Goal: Task Accomplishment & Management: Complete application form

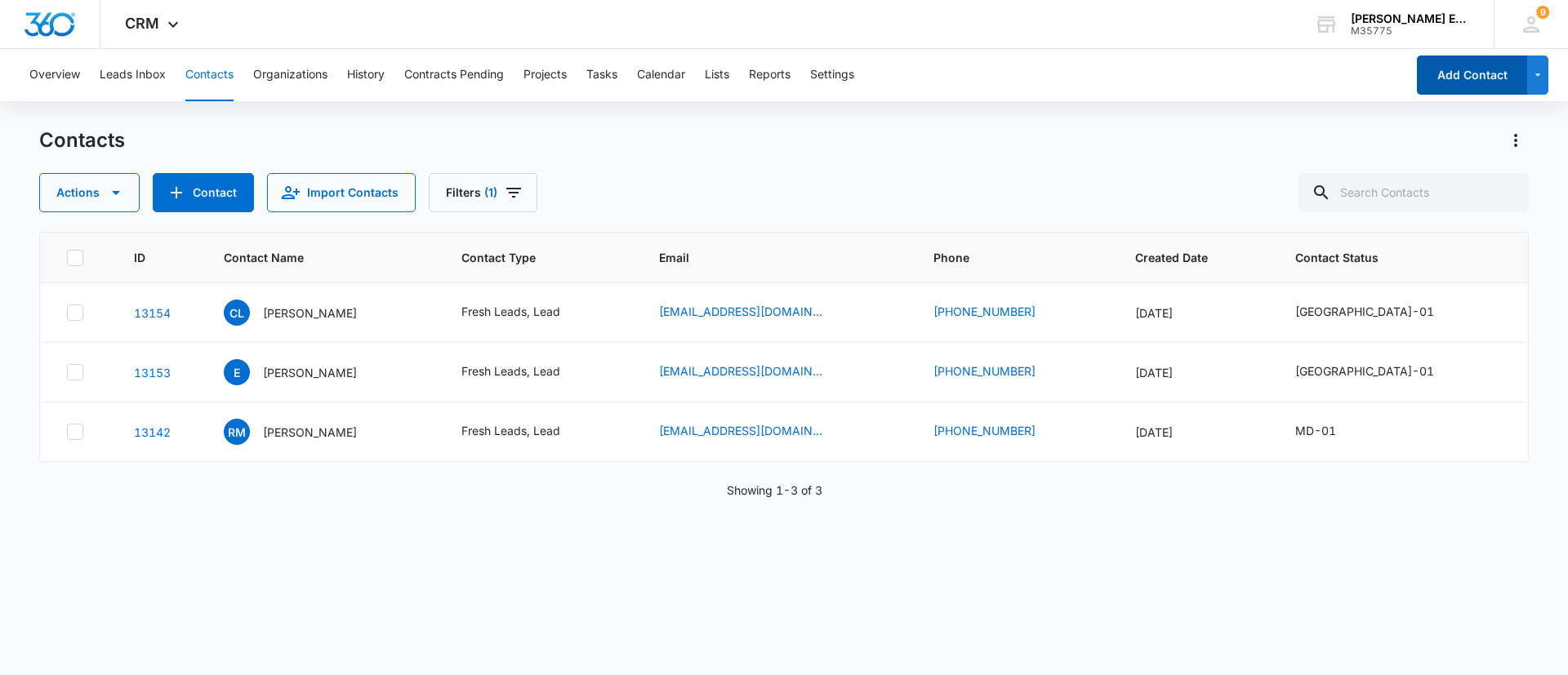
click at [1459, 73] on button "Add Contact" at bounding box center [1472, 75] width 111 height 39
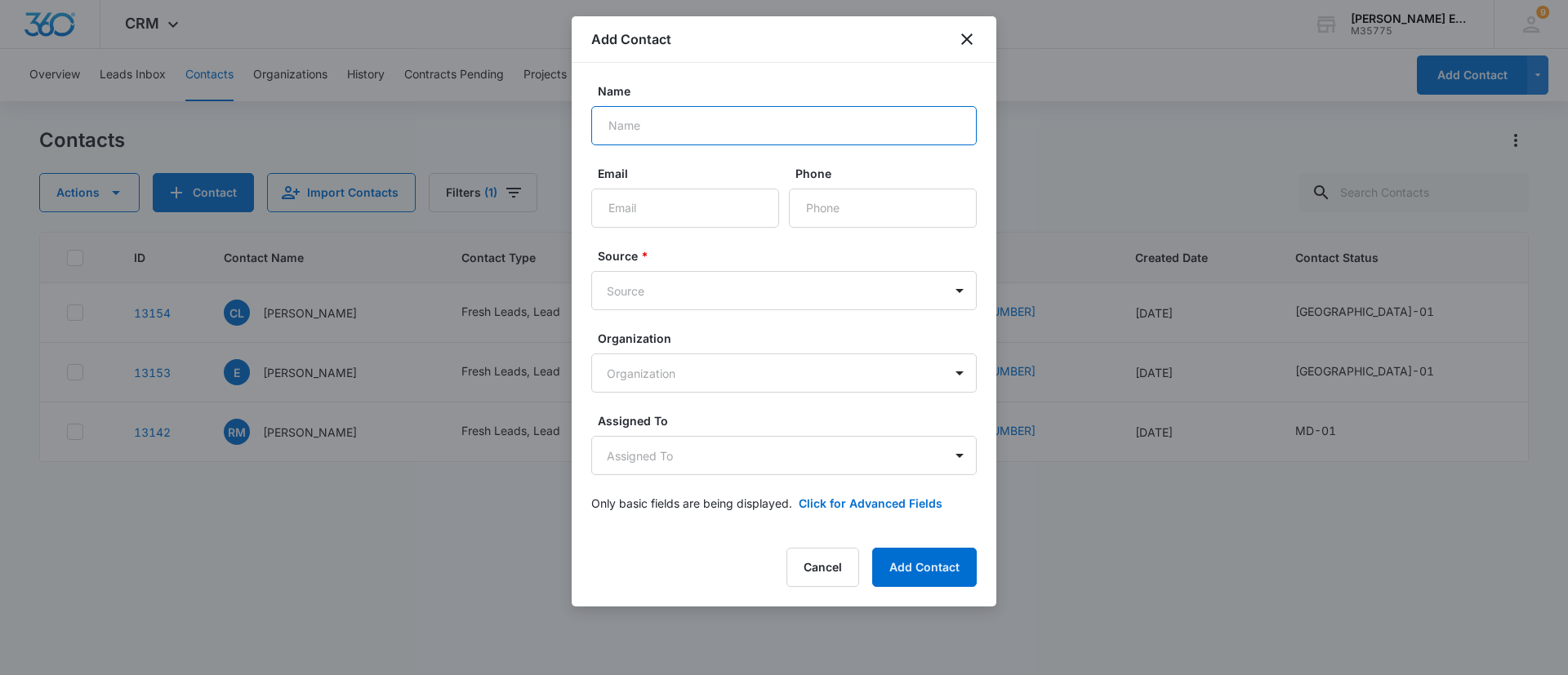
paste input "[PERSON_NAME]"
type input "[PERSON_NAME]"
paste input "[PHONE_NUMBER]"
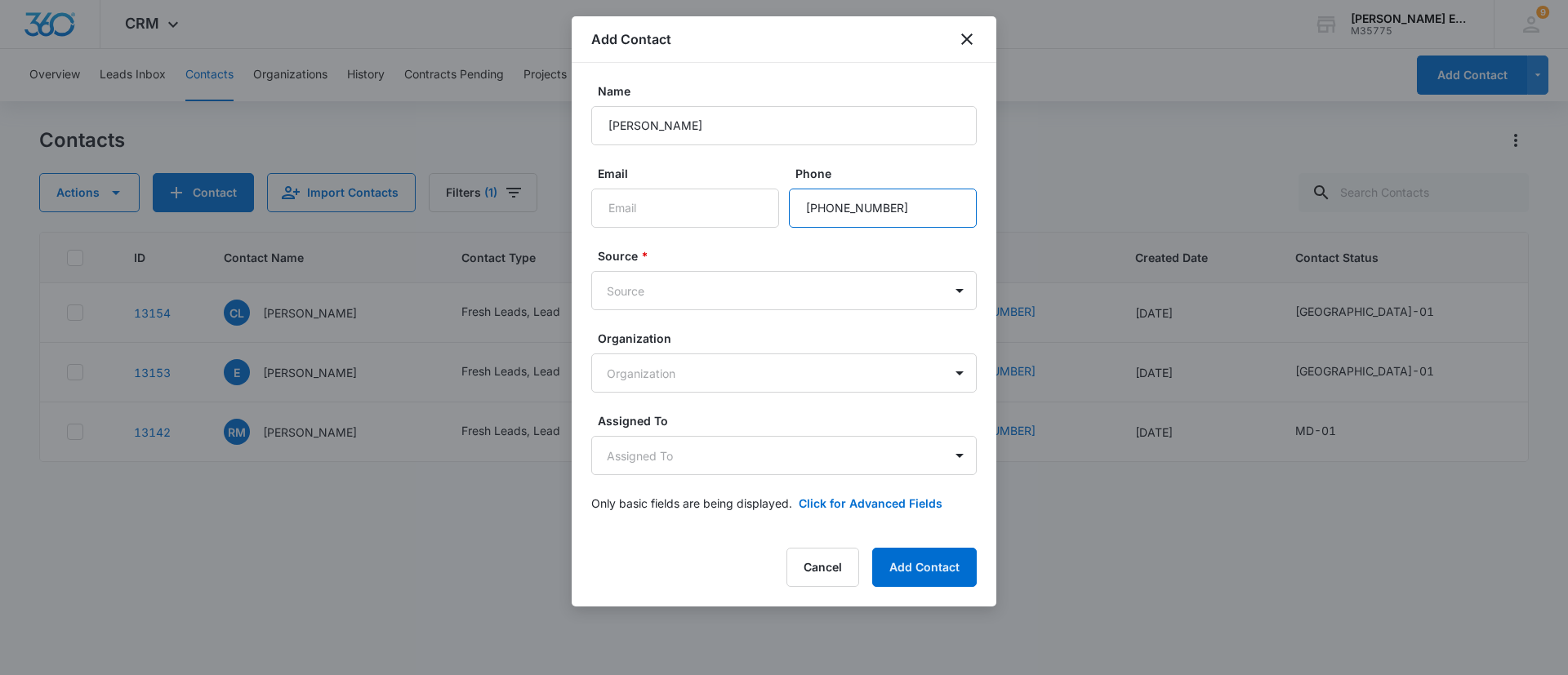
type input "[PHONE_NUMBER]"
paste input "[EMAIL_ADDRESS][DOMAIN_NAME]"
type input "[EMAIL_ADDRESS][DOMAIN_NAME]"
click at [721, 287] on body "CRM Apps Reputation Websites Forms CRM Email Social Shop Payments POS Content A…" at bounding box center [784, 338] width 1568 height 675
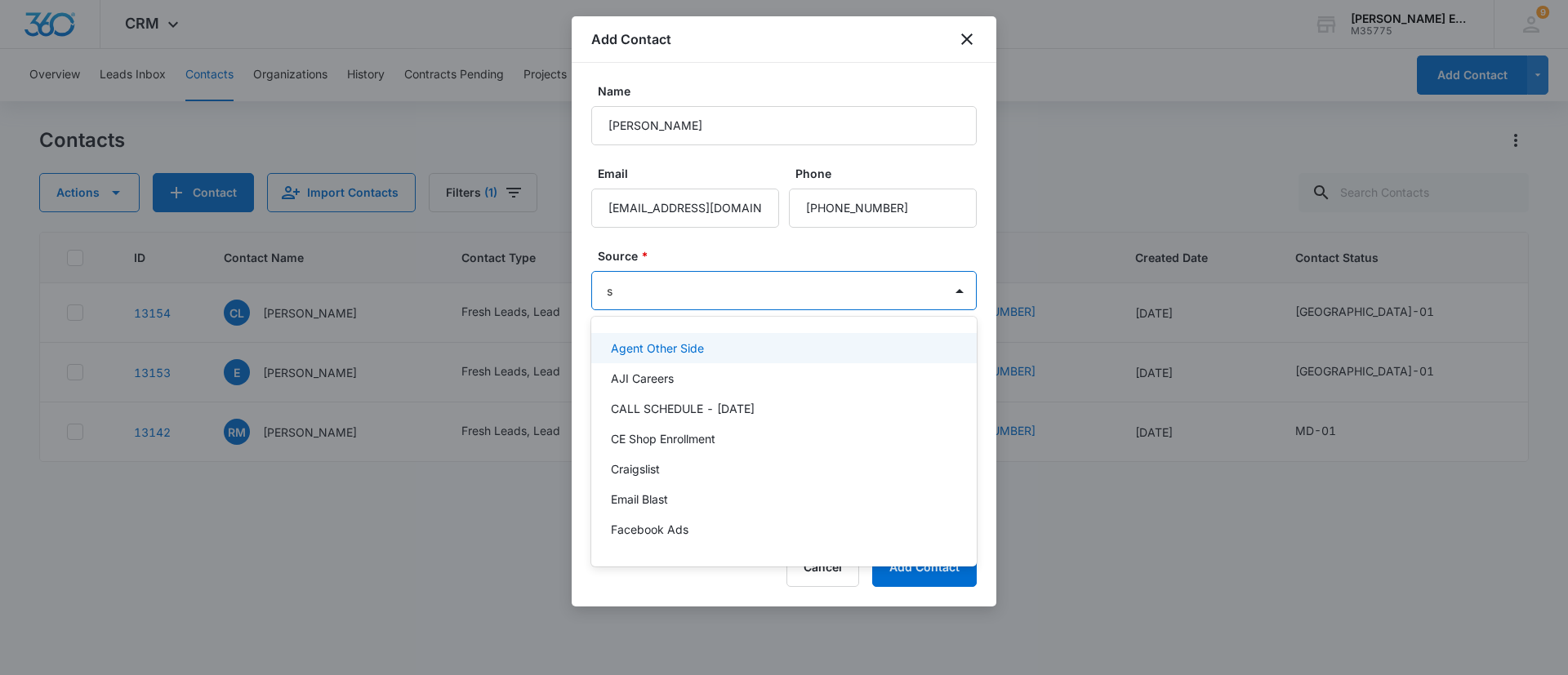
type input "sm"
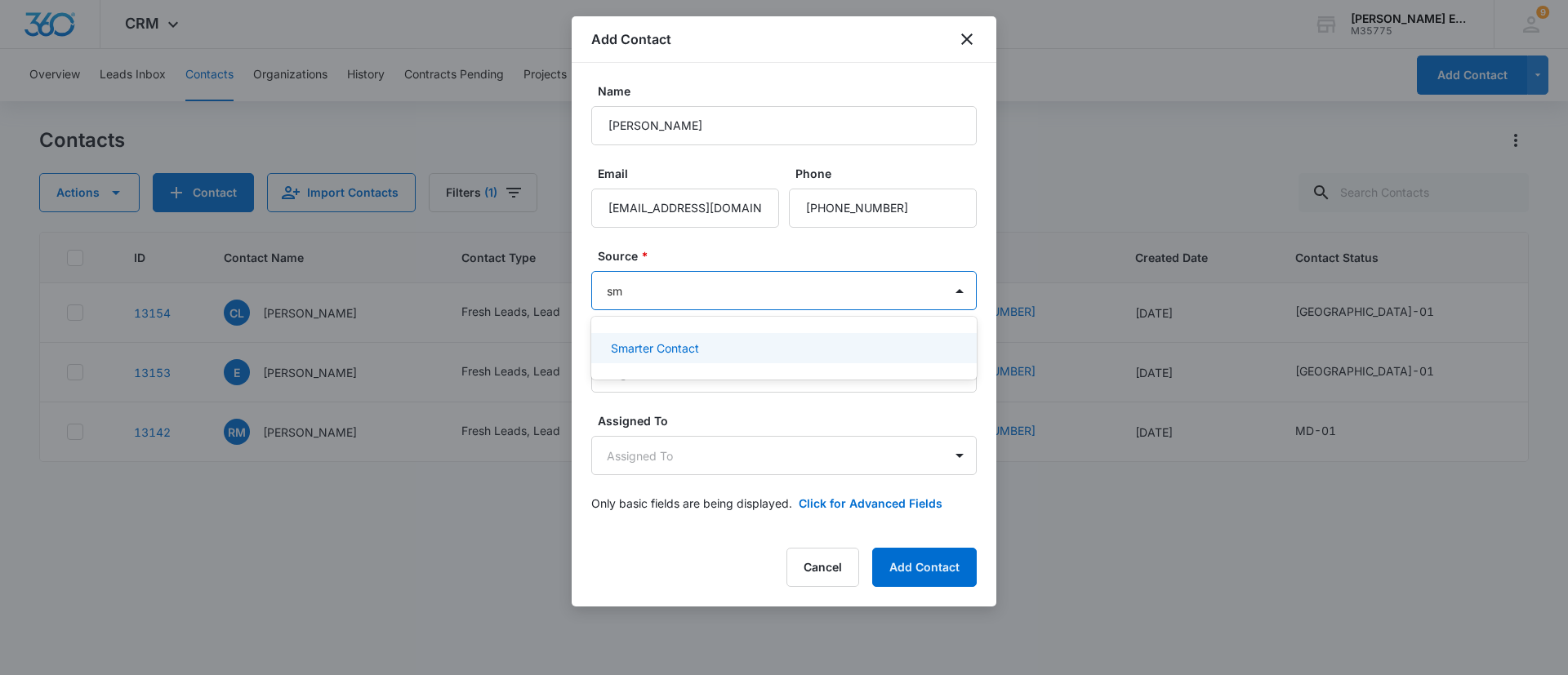
click at [765, 349] on div "Smarter Contact" at bounding box center [782, 348] width 343 height 17
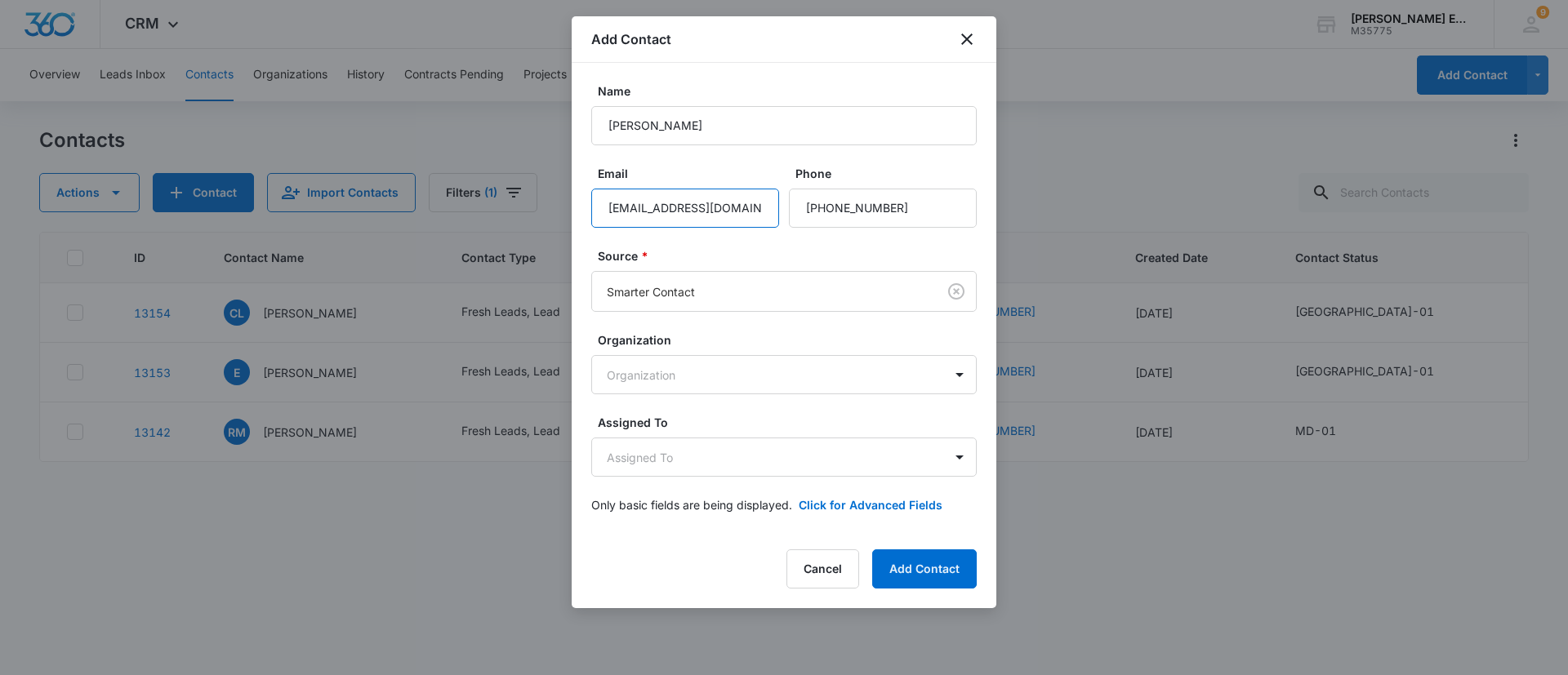
drag, startPoint x: 738, startPoint y: 223, endPoint x: 711, endPoint y: 261, distance: 46.6
click at [737, 223] on input "[EMAIL_ADDRESS][DOMAIN_NAME]" at bounding box center [685, 208] width 188 height 39
click at [688, 455] on body "CRM Apps Reputation Websites Forms CRM Email Social Shop Payments POS Content A…" at bounding box center [784, 338] width 1568 height 675
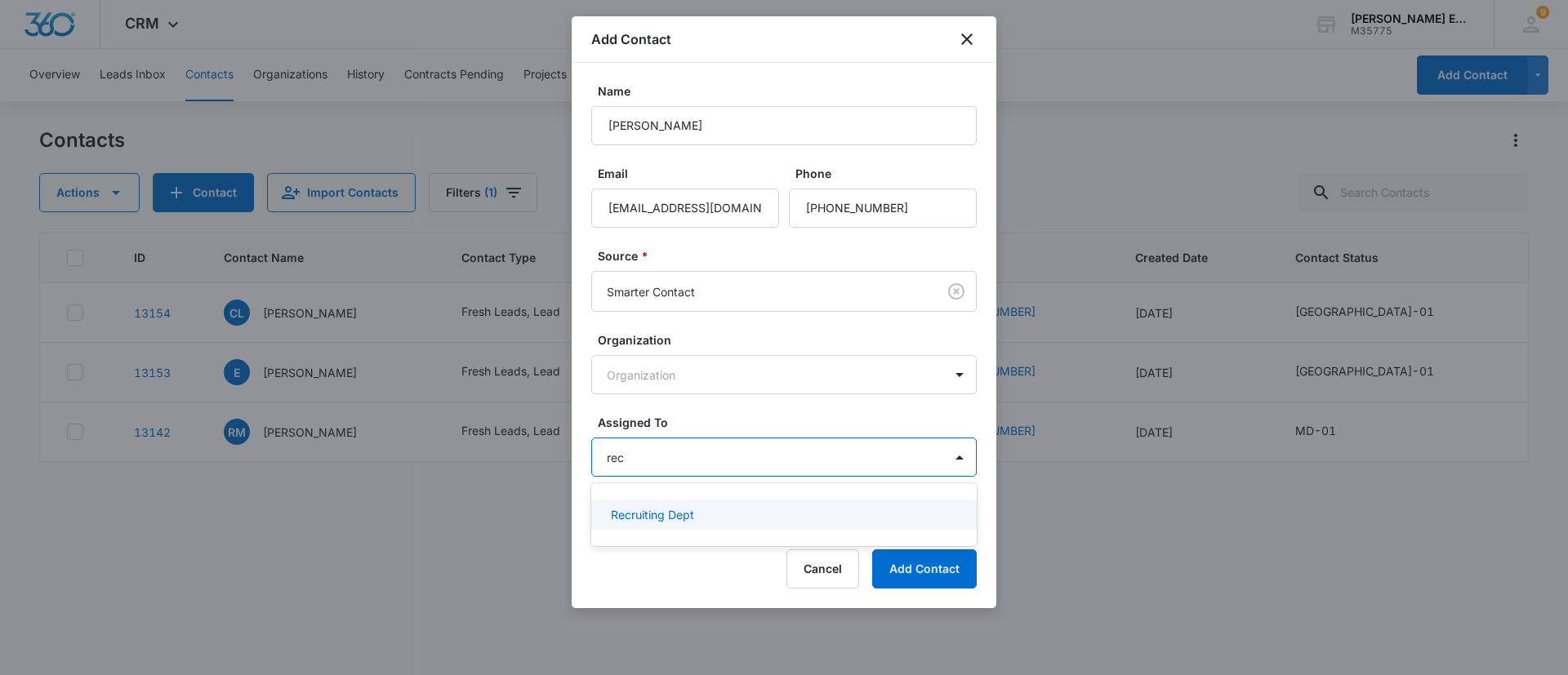
click at [944, 570] on div at bounding box center [784, 338] width 1568 height 675
type input "rec"
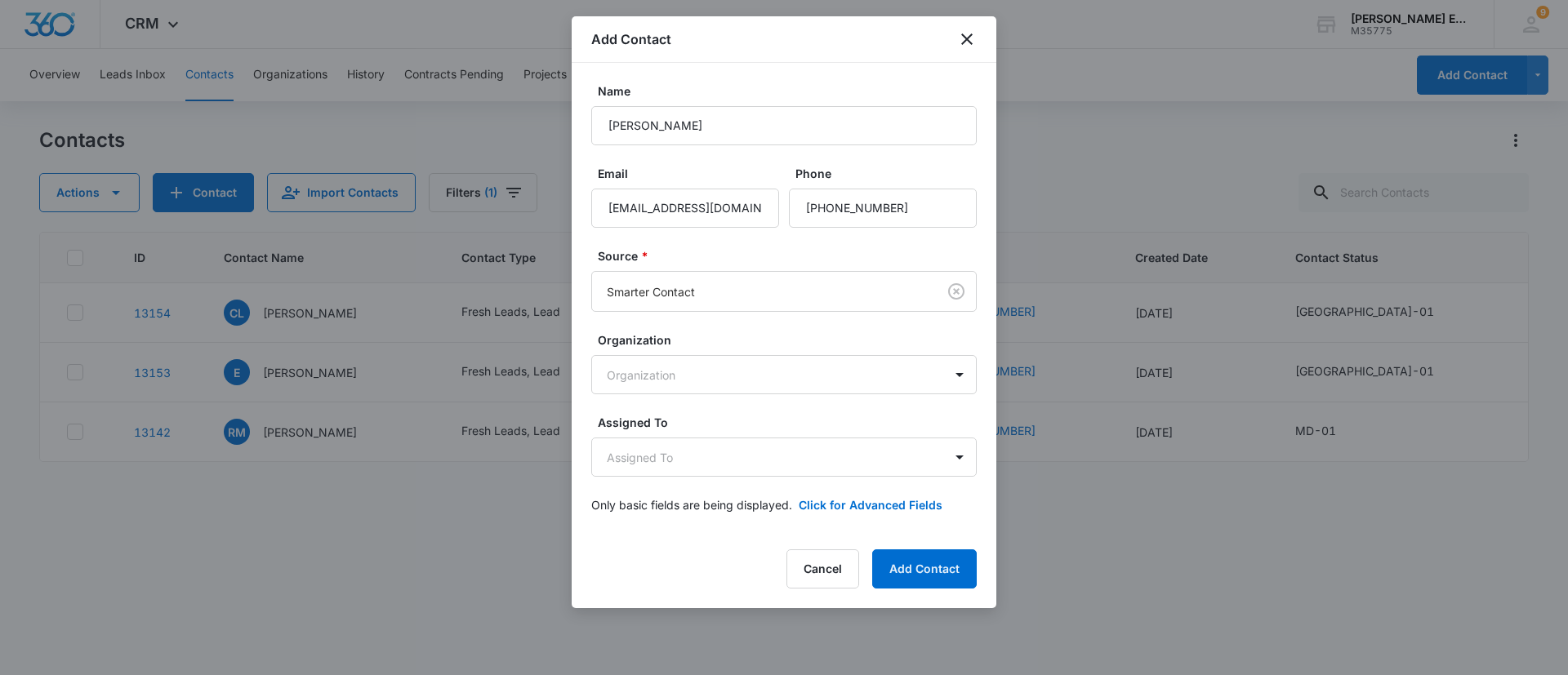
click at [877, 394] on form "Name [PERSON_NAME] Email [EMAIL_ADDRESS][DOMAIN_NAME] Phone Source * Smarter Co…" at bounding box center [784, 308] width 386 height 451
click at [884, 446] on body "CRM Apps Reputation Websites Forms CRM Email Social Shop Payments POS Content A…" at bounding box center [784, 338] width 1568 height 675
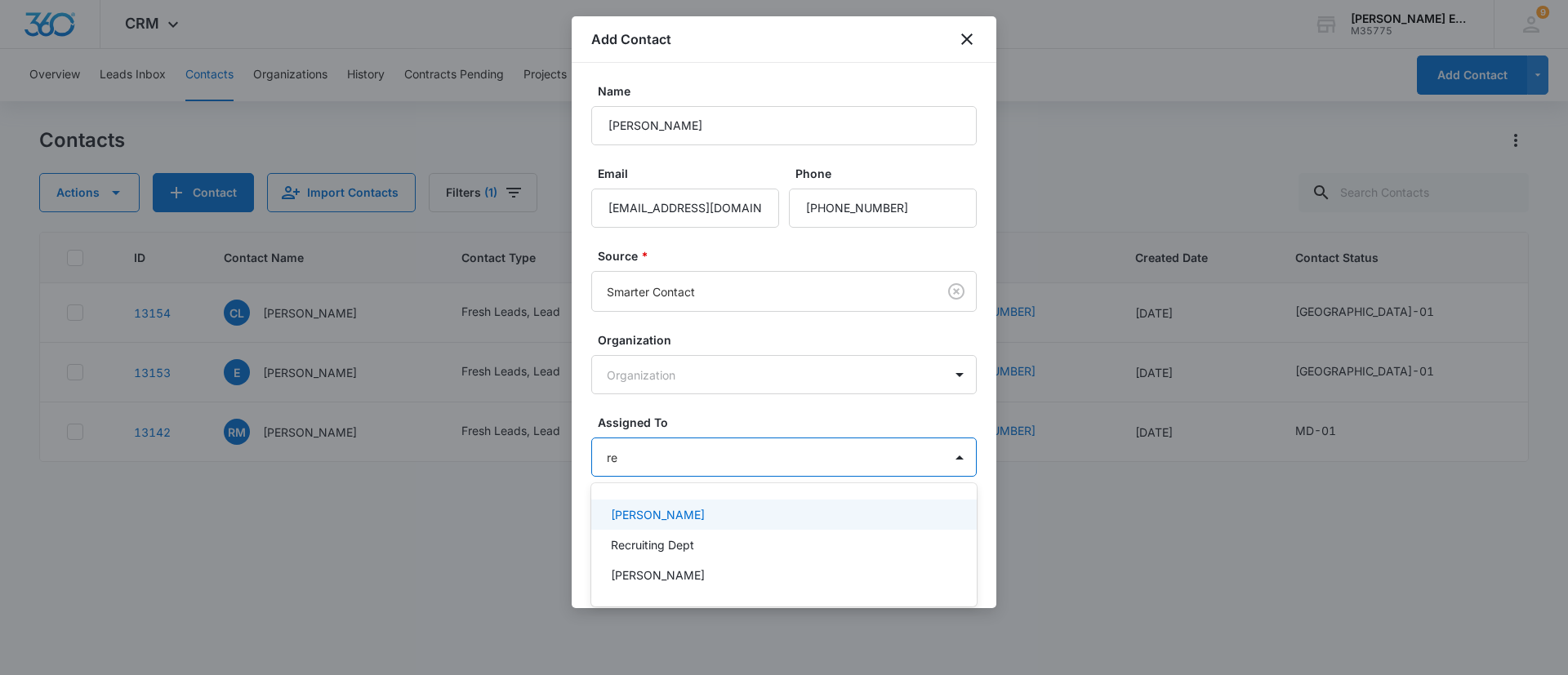
type input "rec"
click at [764, 519] on div "Recruiting Dept" at bounding box center [782, 514] width 343 height 17
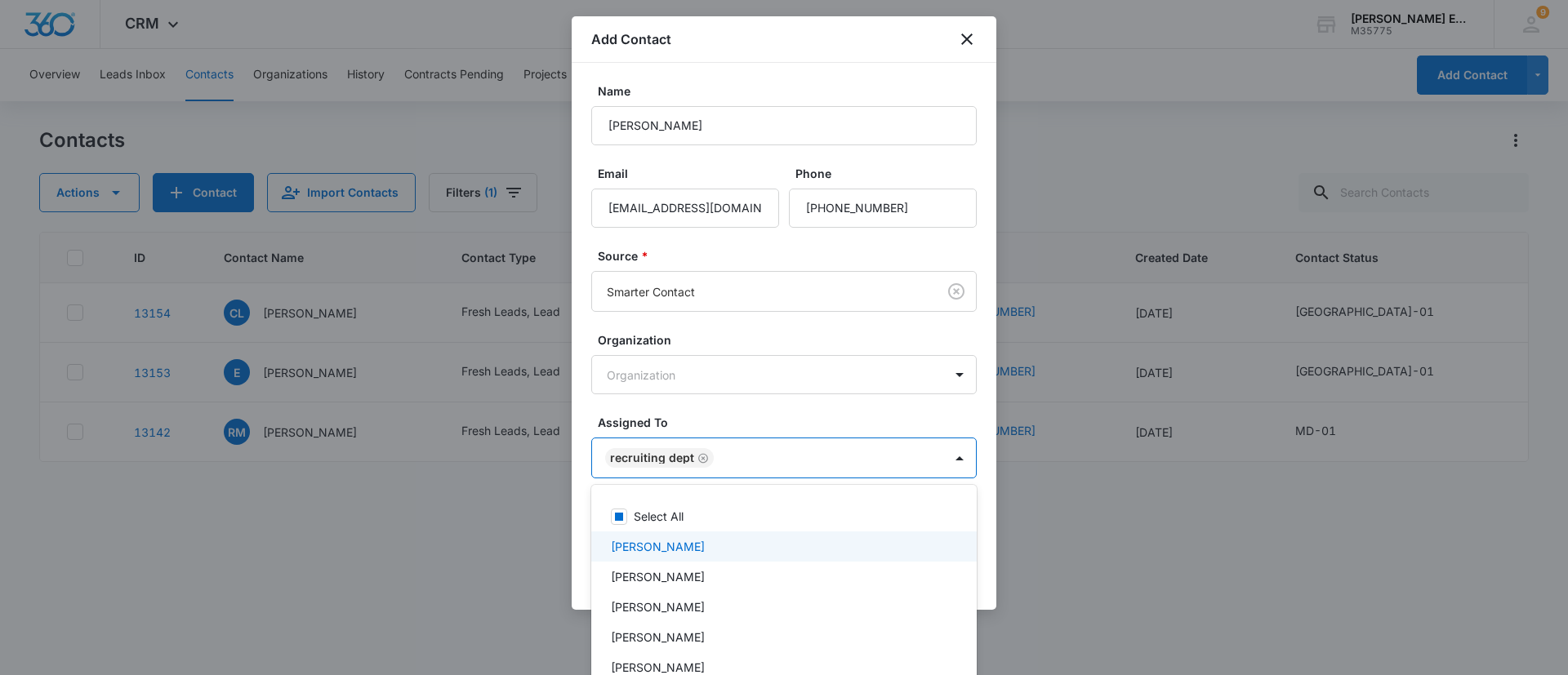
click at [844, 411] on div at bounding box center [784, 338] width 1568 height 675
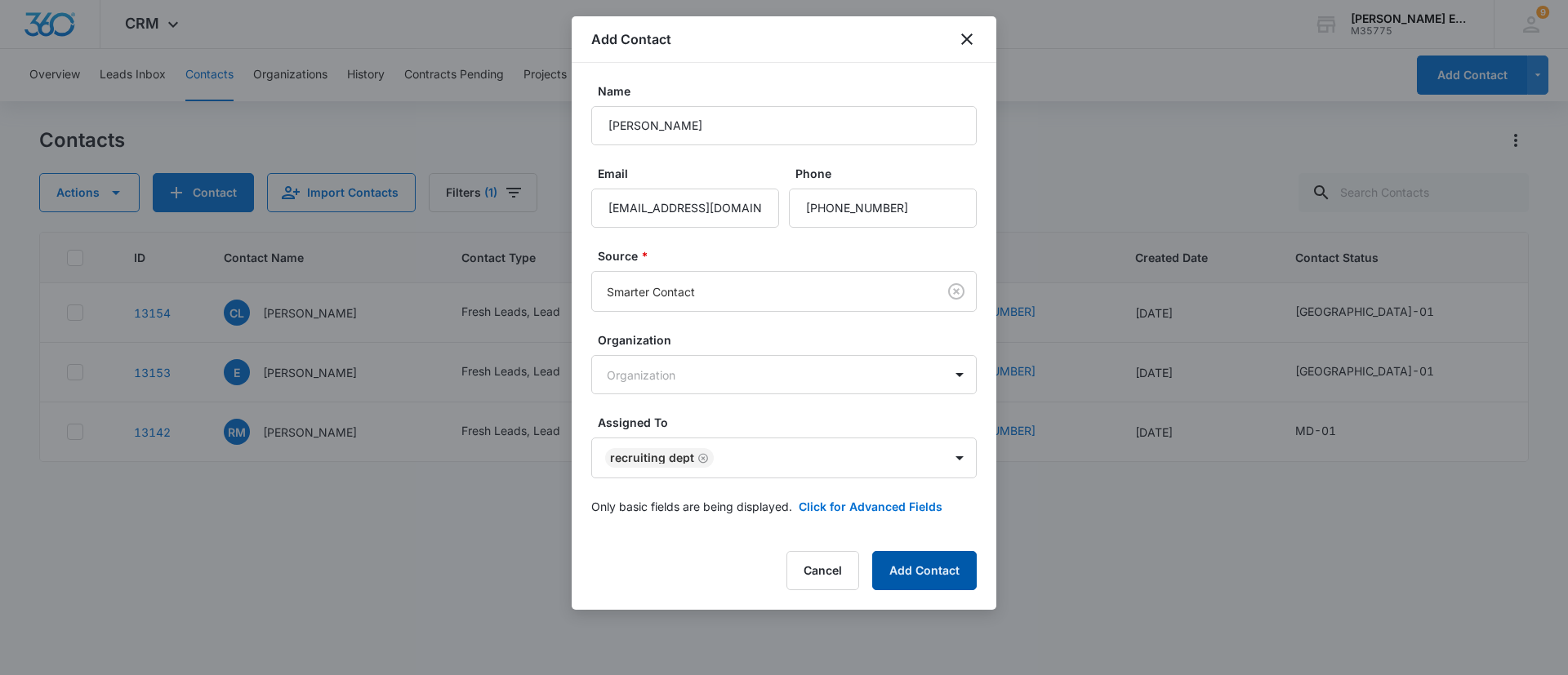
click at [959, 559] on button "Add Contact" at bounding box center [924, 570] width 105 height 39
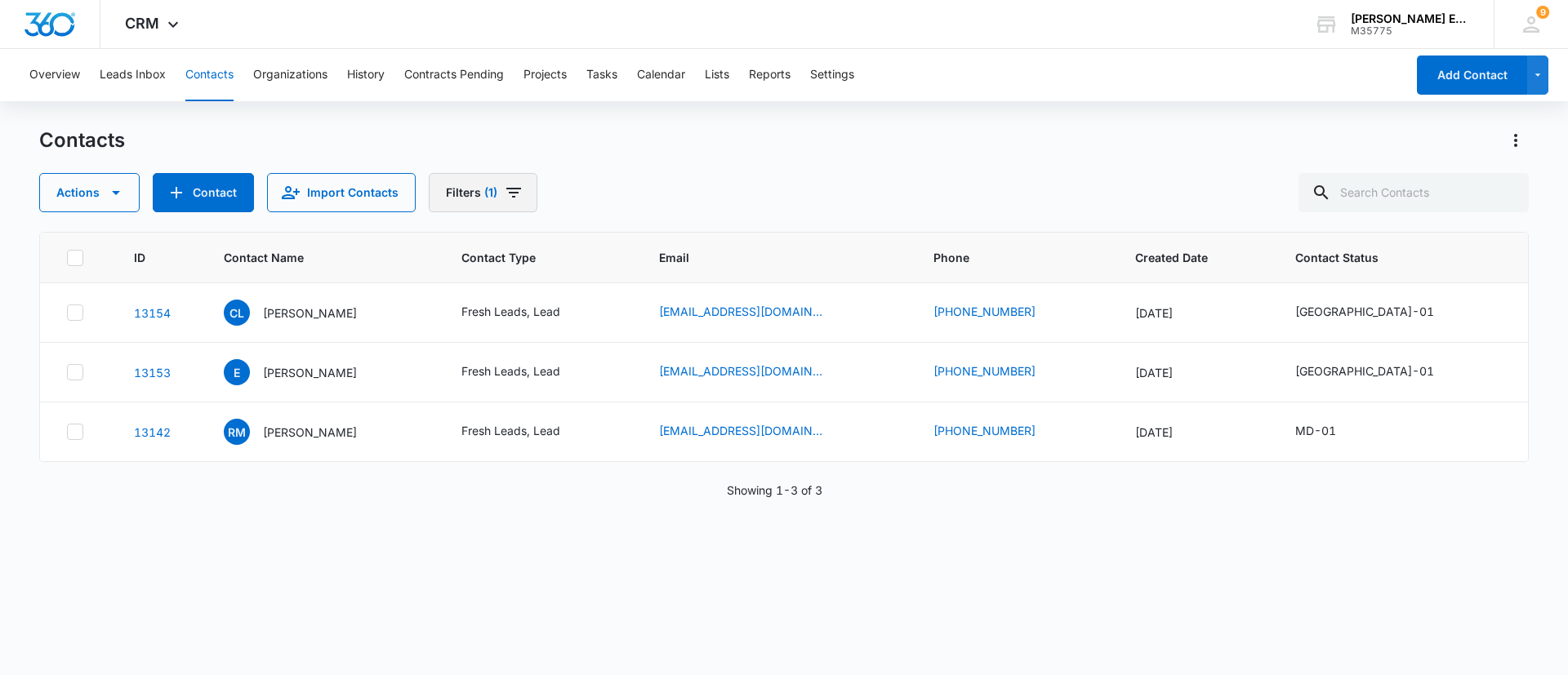
click at [478, 193] on button "Filters (1)" at bounding box center [483, 192] width 109 height 39
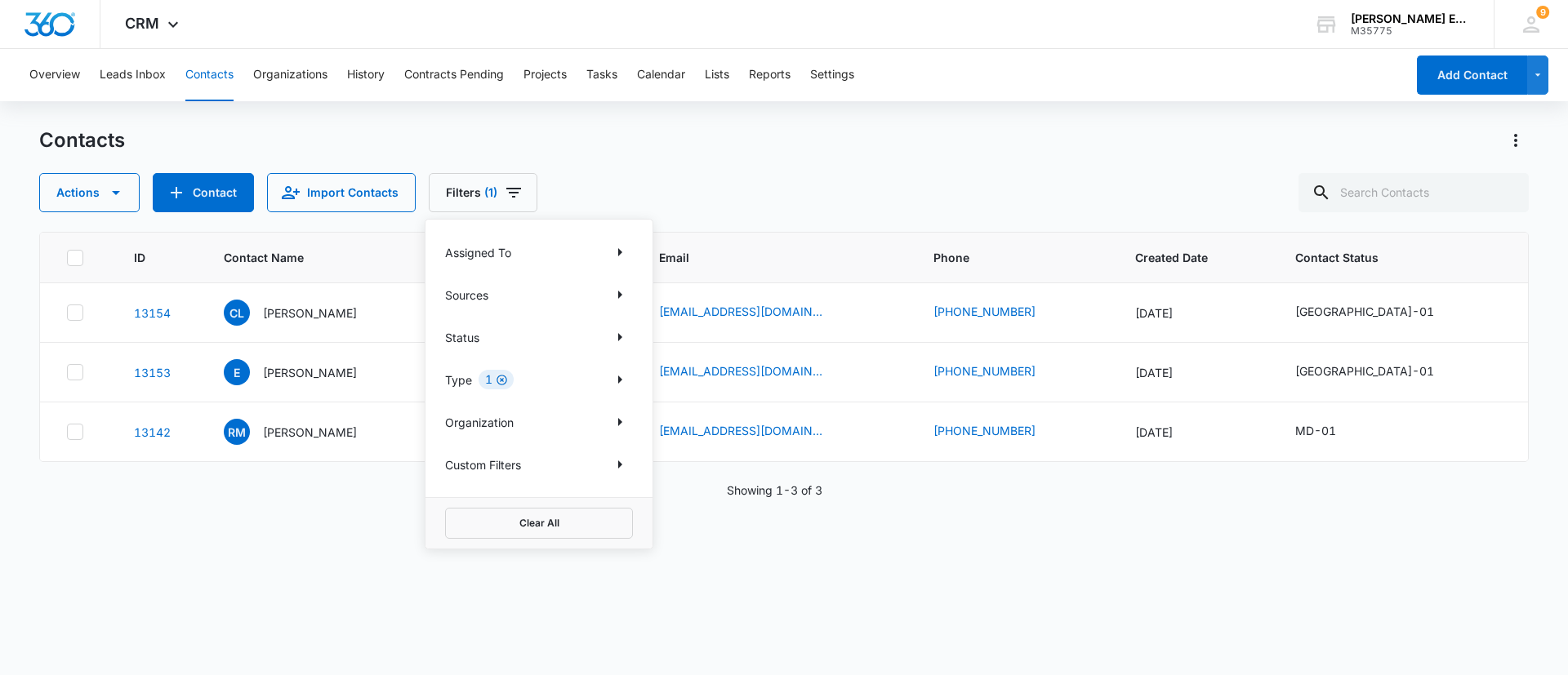
click at [500, 378] on icon "Clear" at bounding box center [501, 380] width 11 height 11
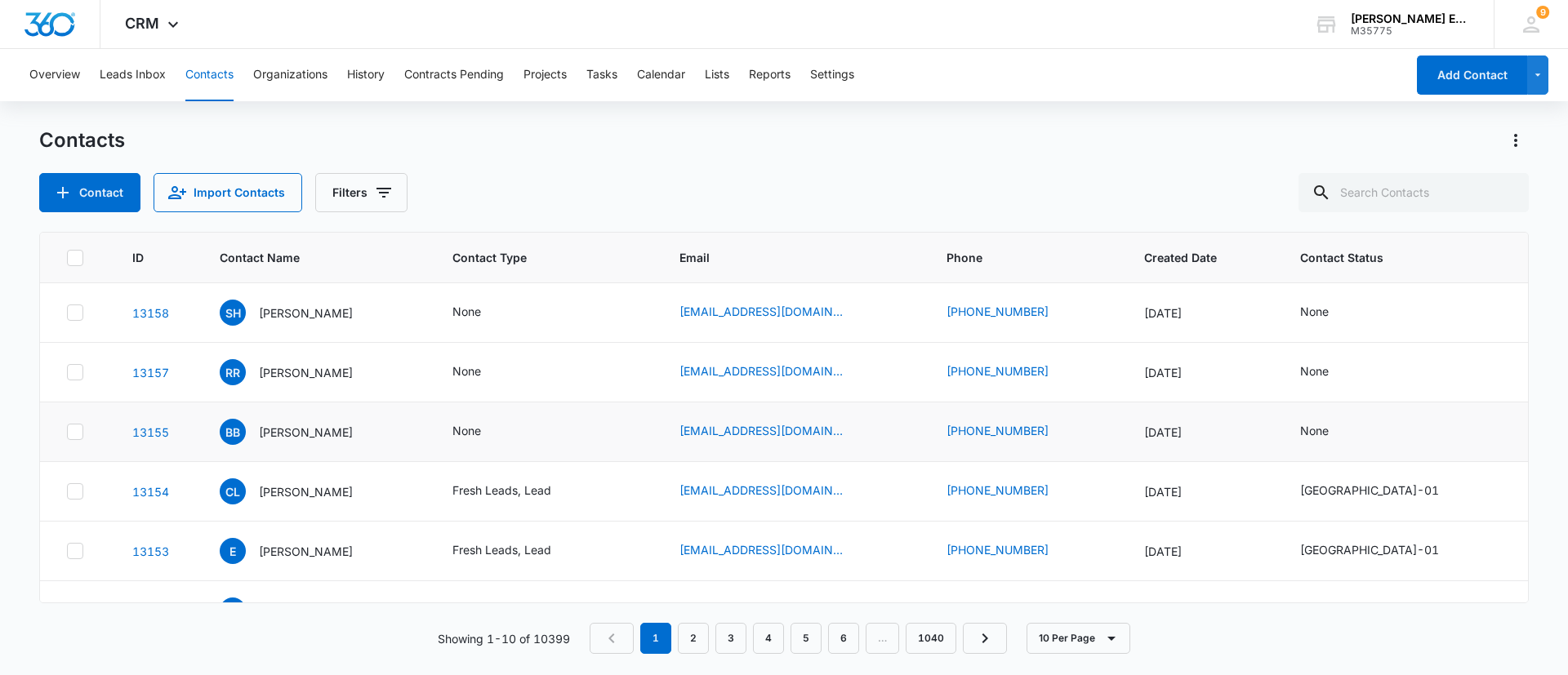
click at [573, 425] on div "None" at bounding box center [545, 432] width 187 height 19
click at [508, 427] on icon "Contact Type - None - Select to Edit Field" at bounding box center [500, 431] width 14 height 14
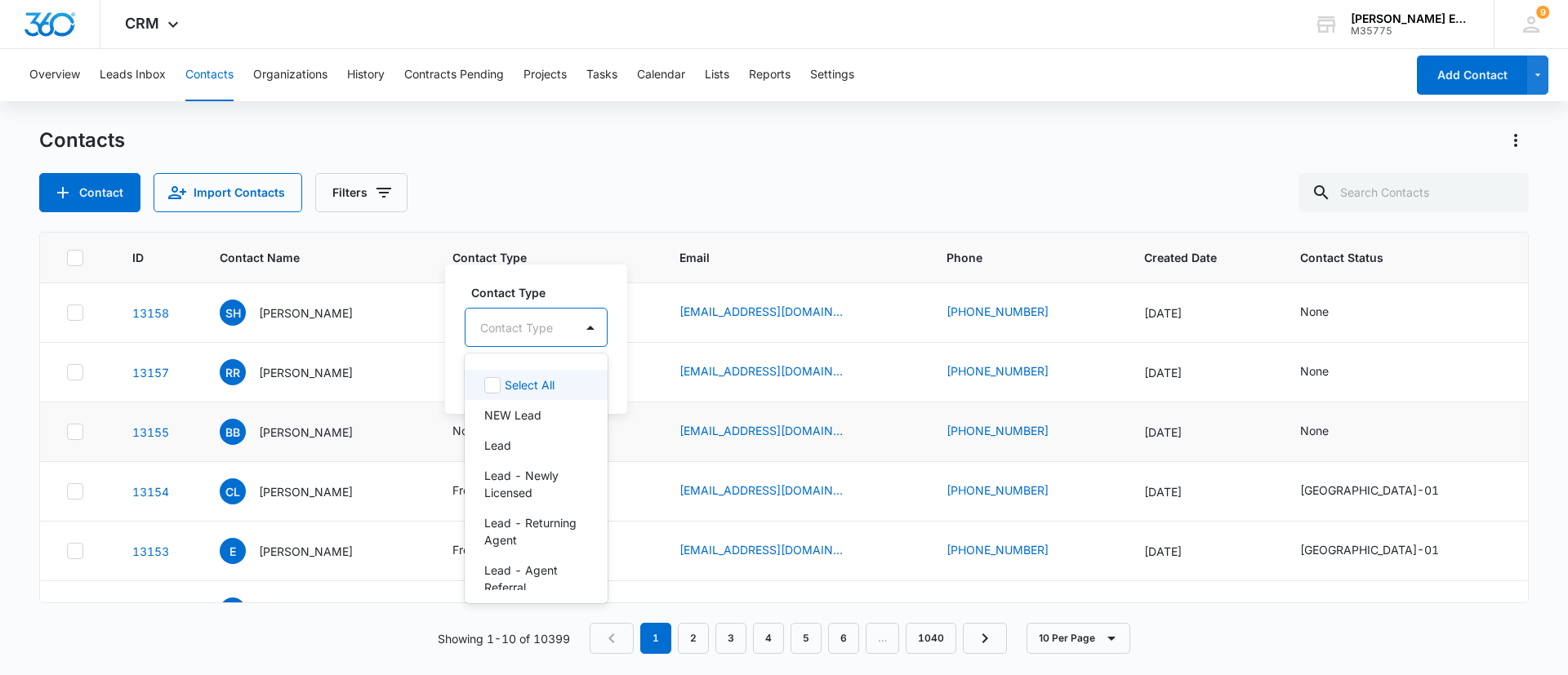
click at [535, 325] on div at bounding box center [517, 327] width 73 height 20
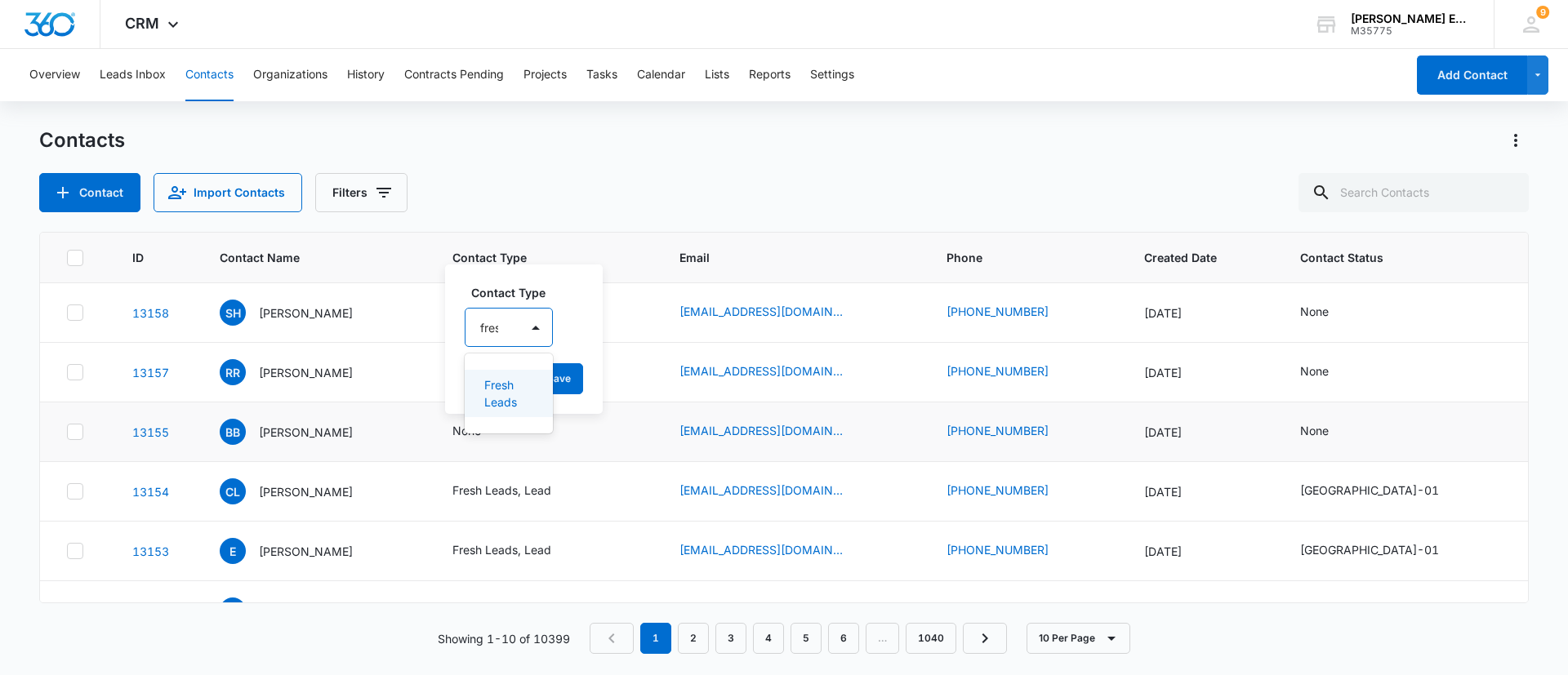
type input "fresh"
click at [500, 375] on div "Fresh Leads" at bounding box center [515, 393] width 100 height 47
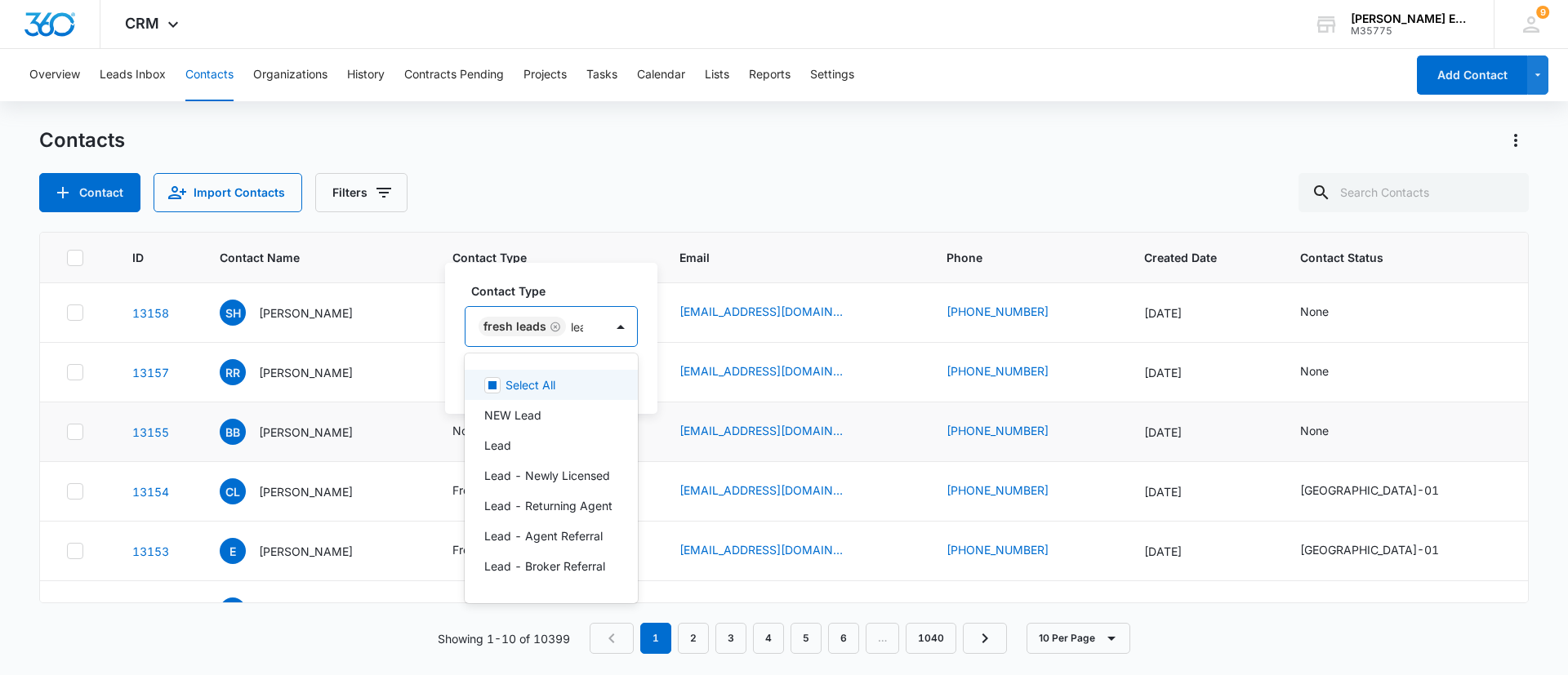
type input "lead"
click at [516, 408] on div "Lead" at bounding box center [556, 415] width 144 height 17
click at [657, 267] on div "Contact Type option Lead, selected. 51 results available. Use Up and Down to ch…" at bounding box center [572, 338] width 255 height 151
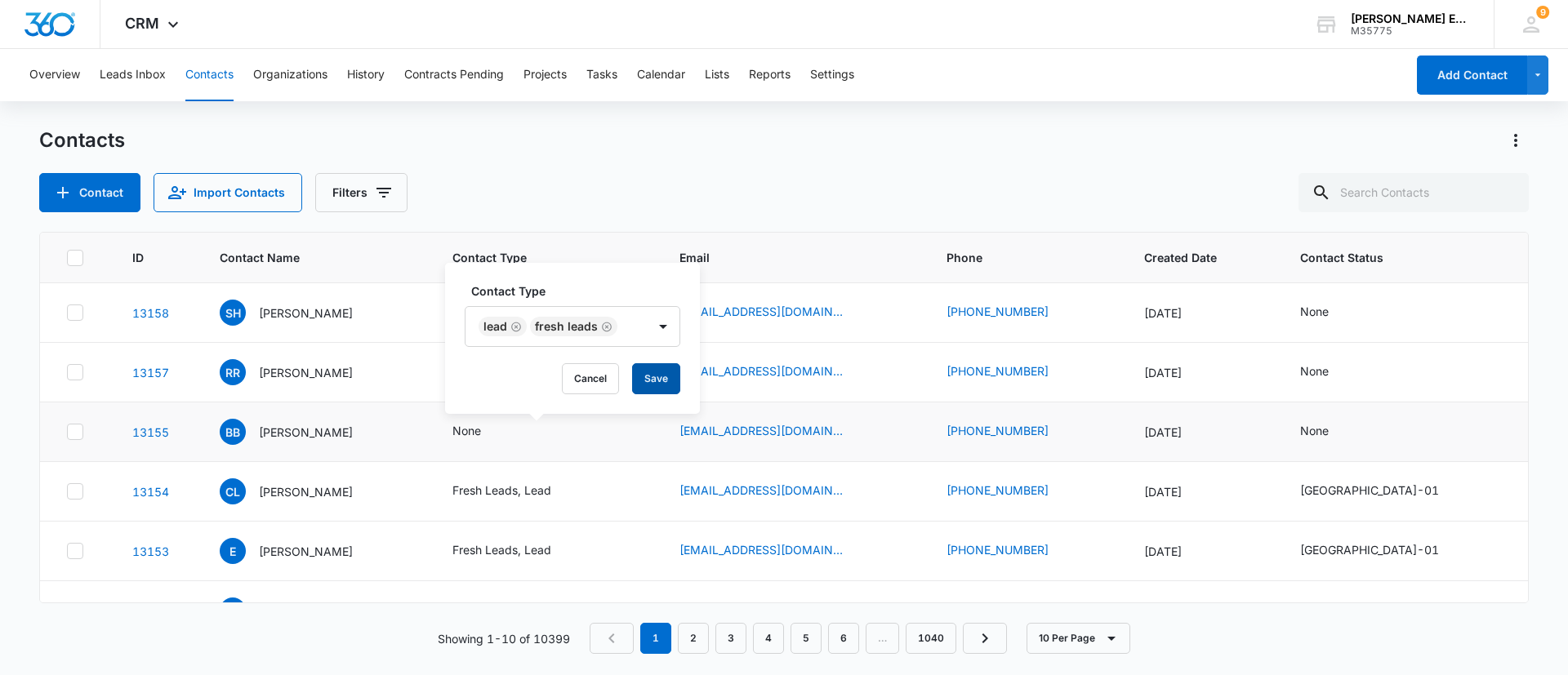
click at [653, 383] on button "Save" at bounding box center [656, 379] width 48 height 31
click at [508, 373] on icon "Contact Type - None - Select to Edit Field" at bounding box center [500, 371] width 14 height 14
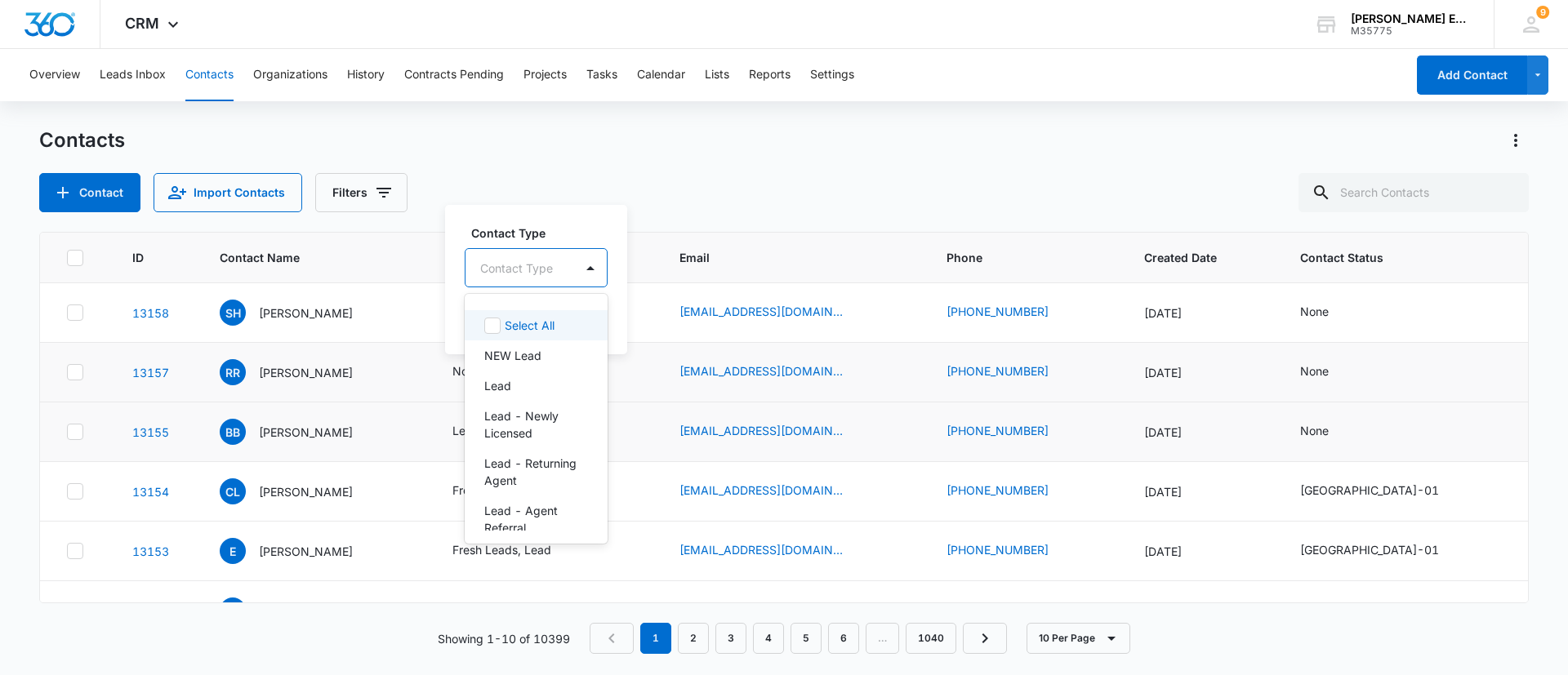
click at [552, 263] on div at bounding box center [517, 267] width 73 height 20
type input "lead"
click at [497, 374] on p "Lead" at bounding box center [497, 373] width 27 height 17
type input "fres"
click at [534, 336] on div "Fresh Leads" at bounding box center [537, 325] width 145 height 30
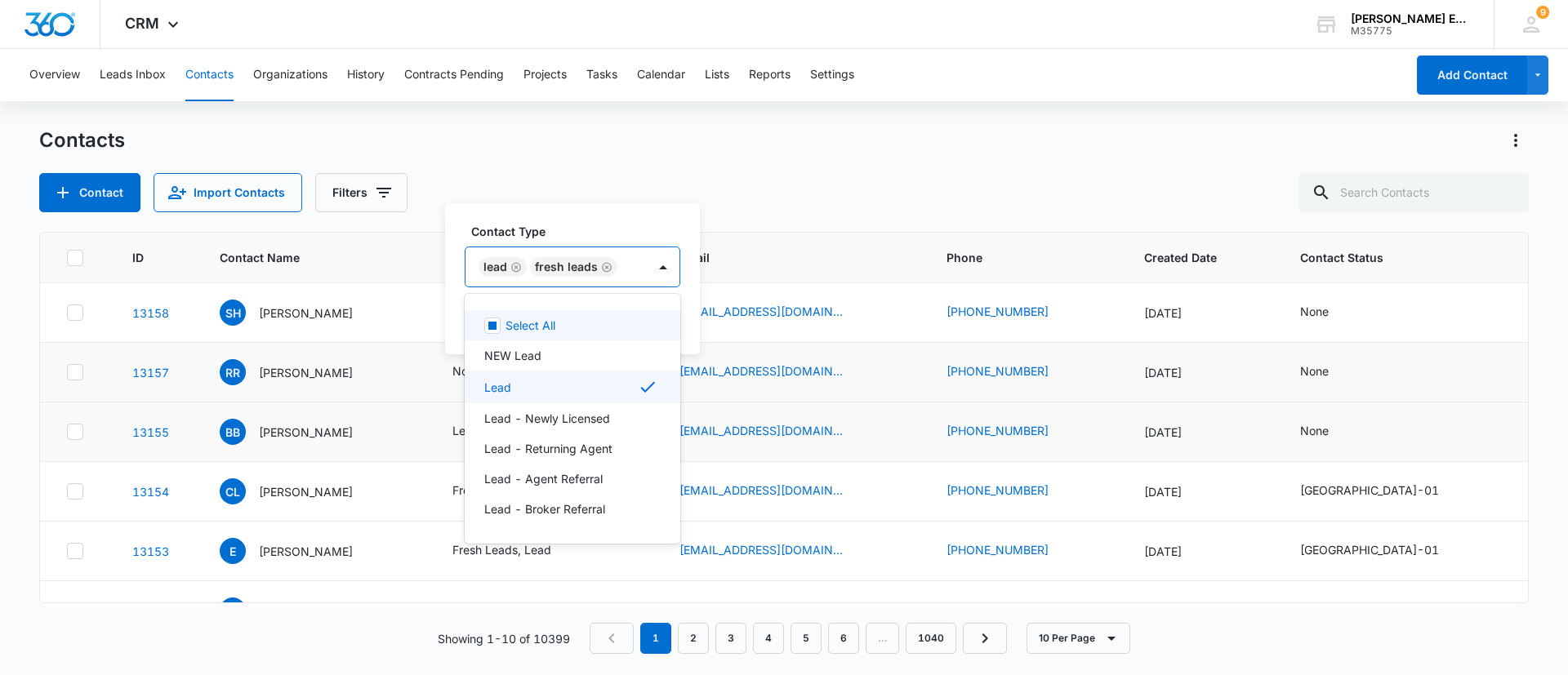
click at [670, 224] on div "Contact Type option Fresh Leads, selected. 51 results available. Use Up and Dow…" at bounding box center [572, 278] width 255 height 151
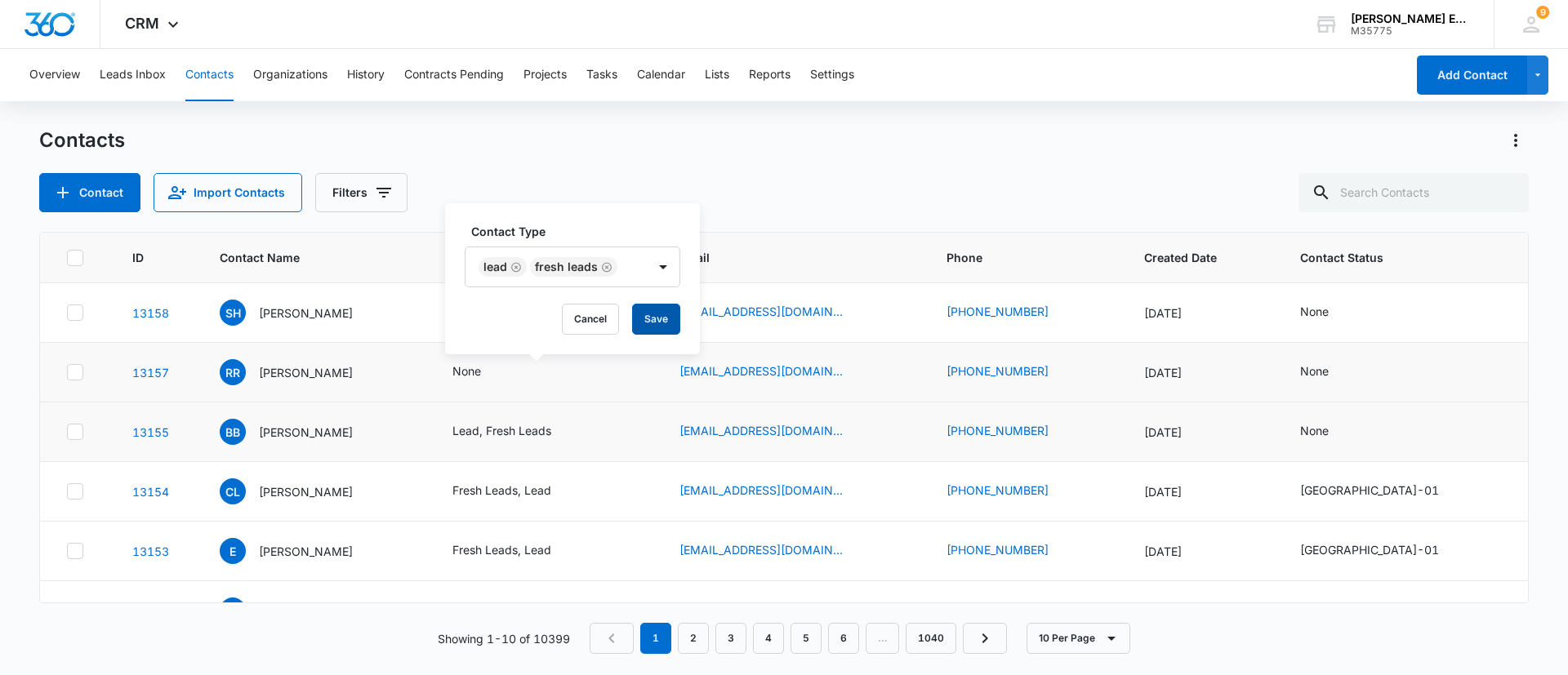
click at [652, 306] on button "Save" at bounding box center [656, 319] width 48 height 31
click at [511, 312] on icon "Contact Type - None - Select to Edit Field" at bounding box center [500, 312] width 19 height 19
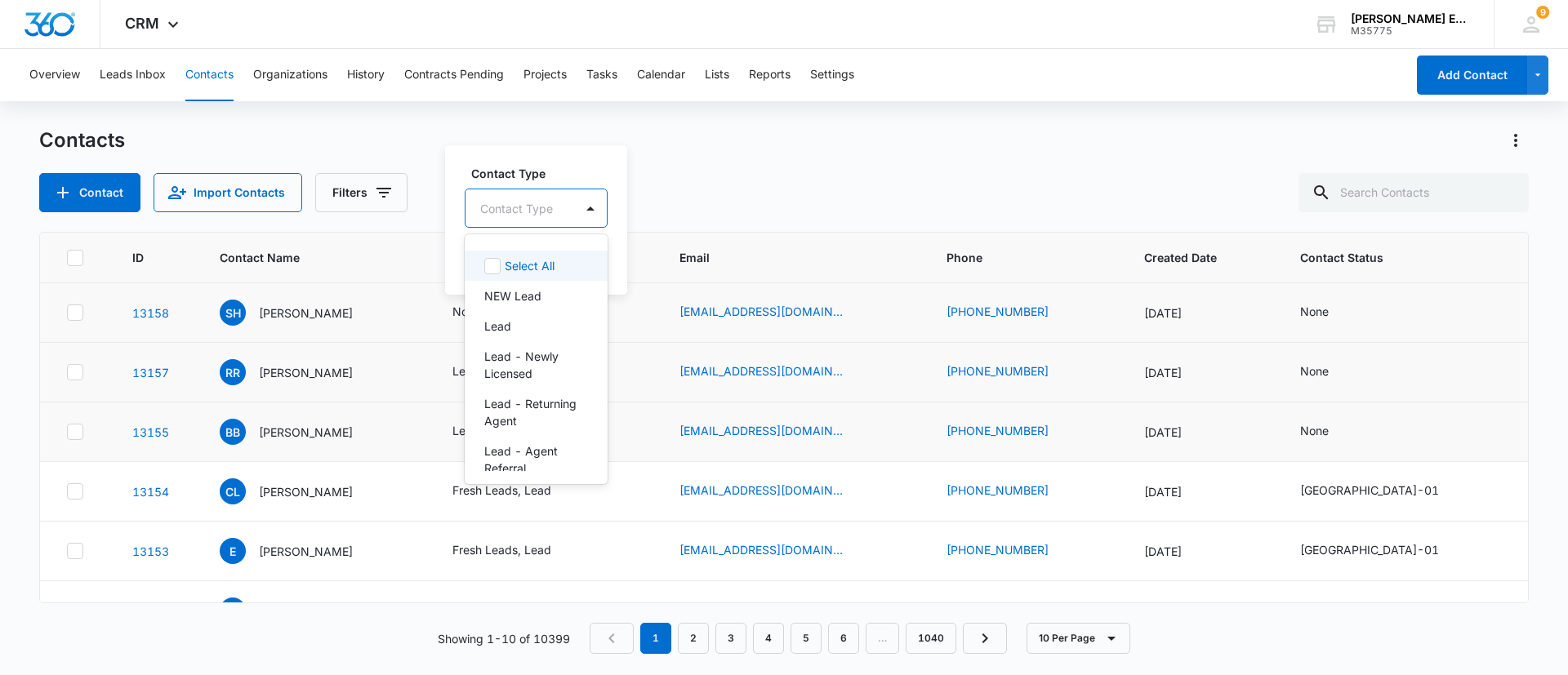
click at [560, 200] on div "Contact Type" at bounding box center [519, 209] width 109 height 37
type input "lead"
drag, startPoint x: 517, startPoint y: 318, endPoint x: 513, endPoint y: 305, distance: 13.6
click at [517, 316] on div "Lead" at bounding box center [511, 313] width 54 height 17
type input "fres"
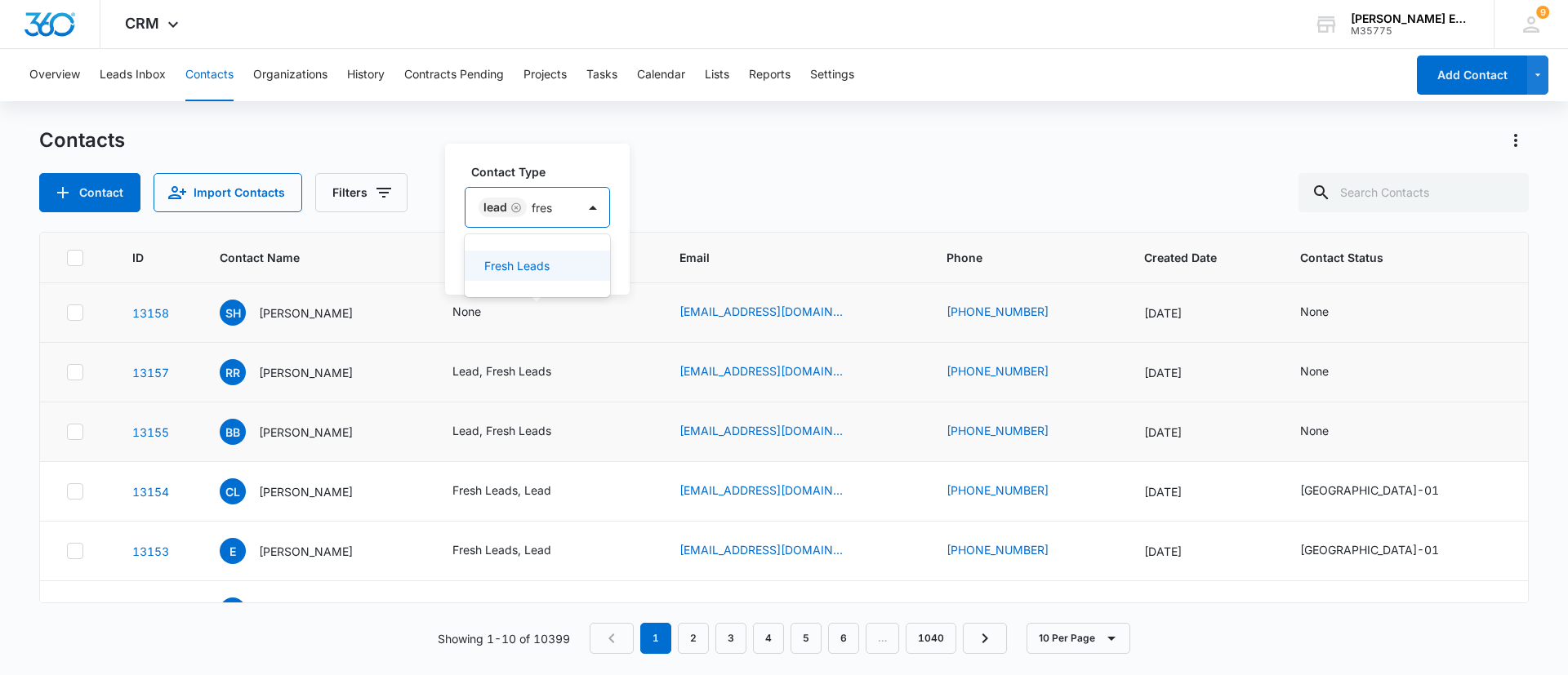
drag, startPoint x: 510, startPoint y: 253, endPoint x: 569, endPoint y: 240, distance: 60.4
click at [512, 254] on div "Fresh Leads" at bounding box center [537, 265] width 145 height 30
drag, startPoint x: 656, startPoint y: 153, endPoint x: 652, endPoint y: 238, distance: 85.1
click at [655, 160] on div "Contact Type Lead Fresh Leads Cancel Save" at bounding box center [572, 218] width 255 height 151
click at [652, 253] on button "Save" at bounding box center [656, 260] width 48 height 31
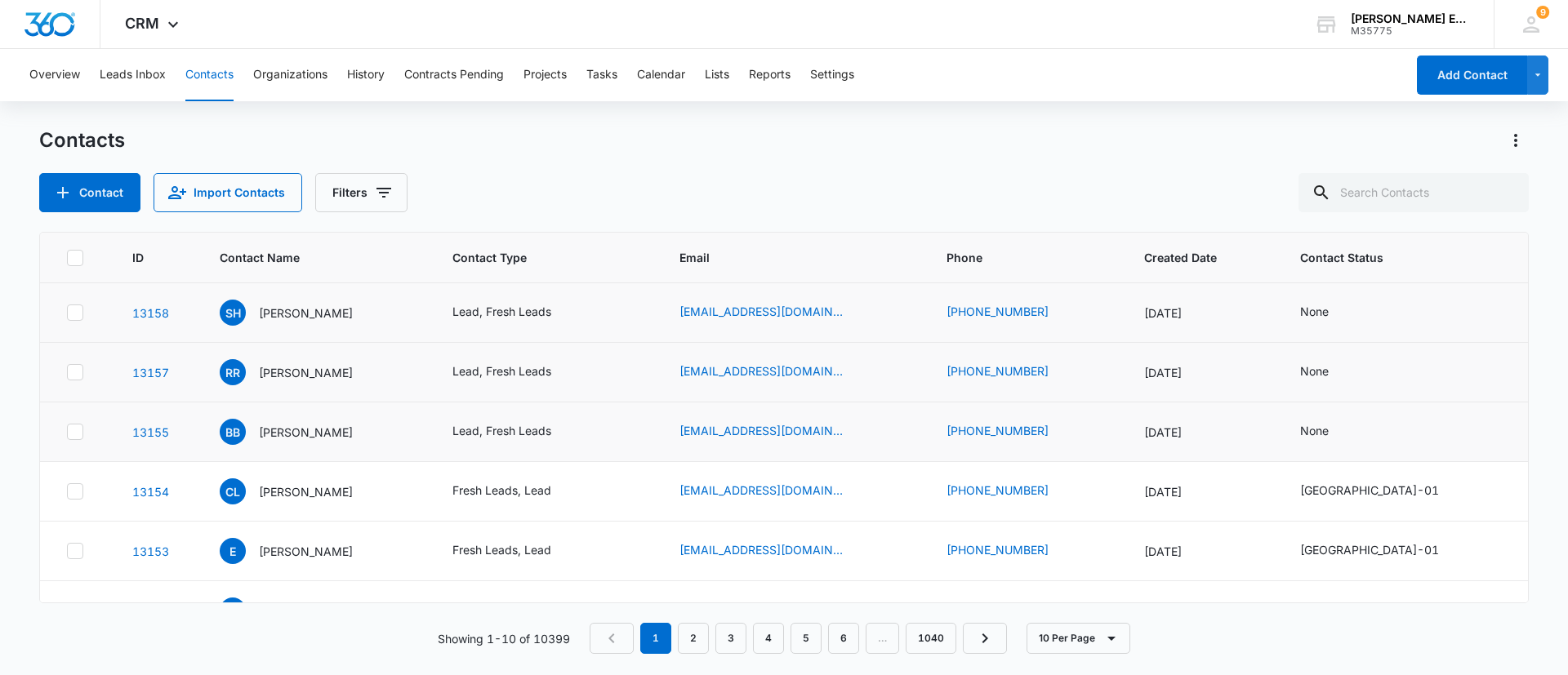
click at [304, 316] on p "[PERSON_NAME]" at bounding box center [306, 313] width 94 height 17
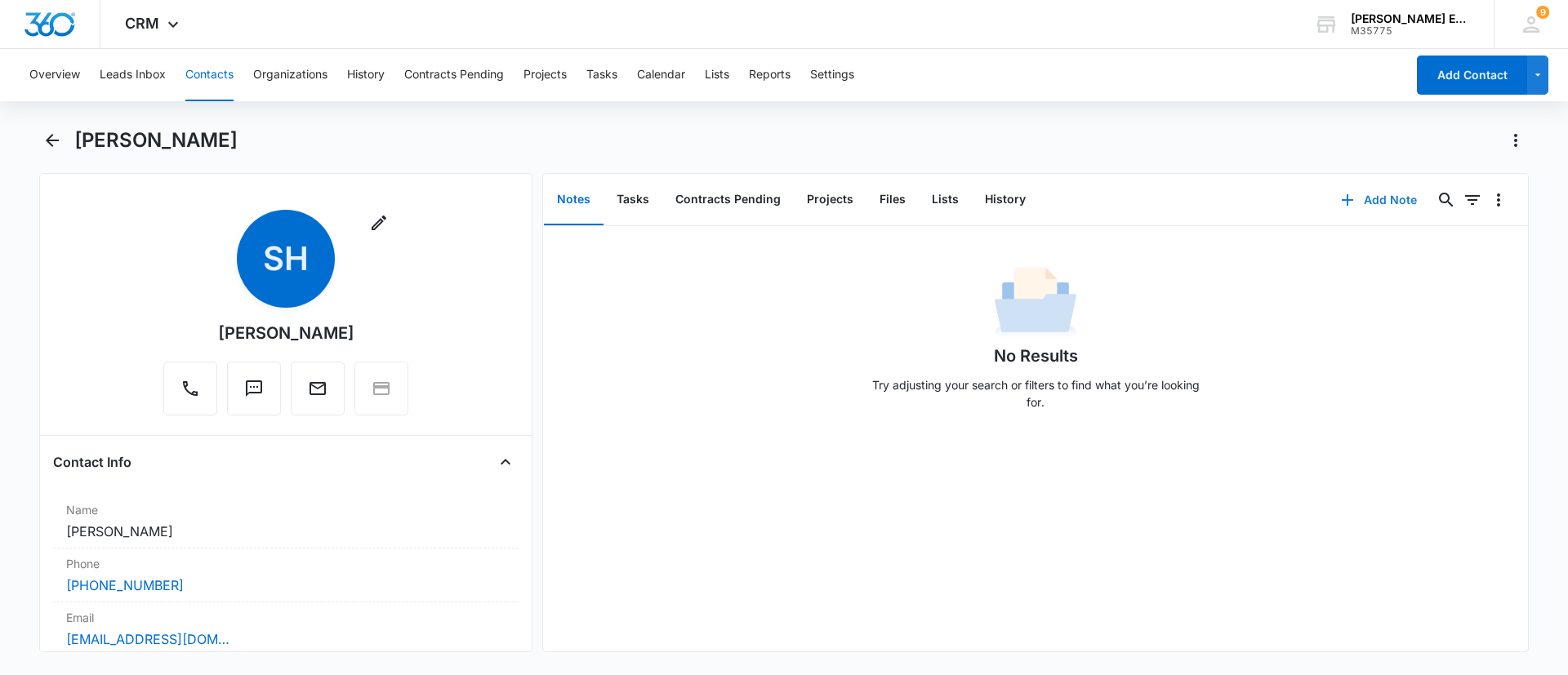
click at [1343, 204] on button "Add Note" at bounding box center [1378, 200] width 109 height 39
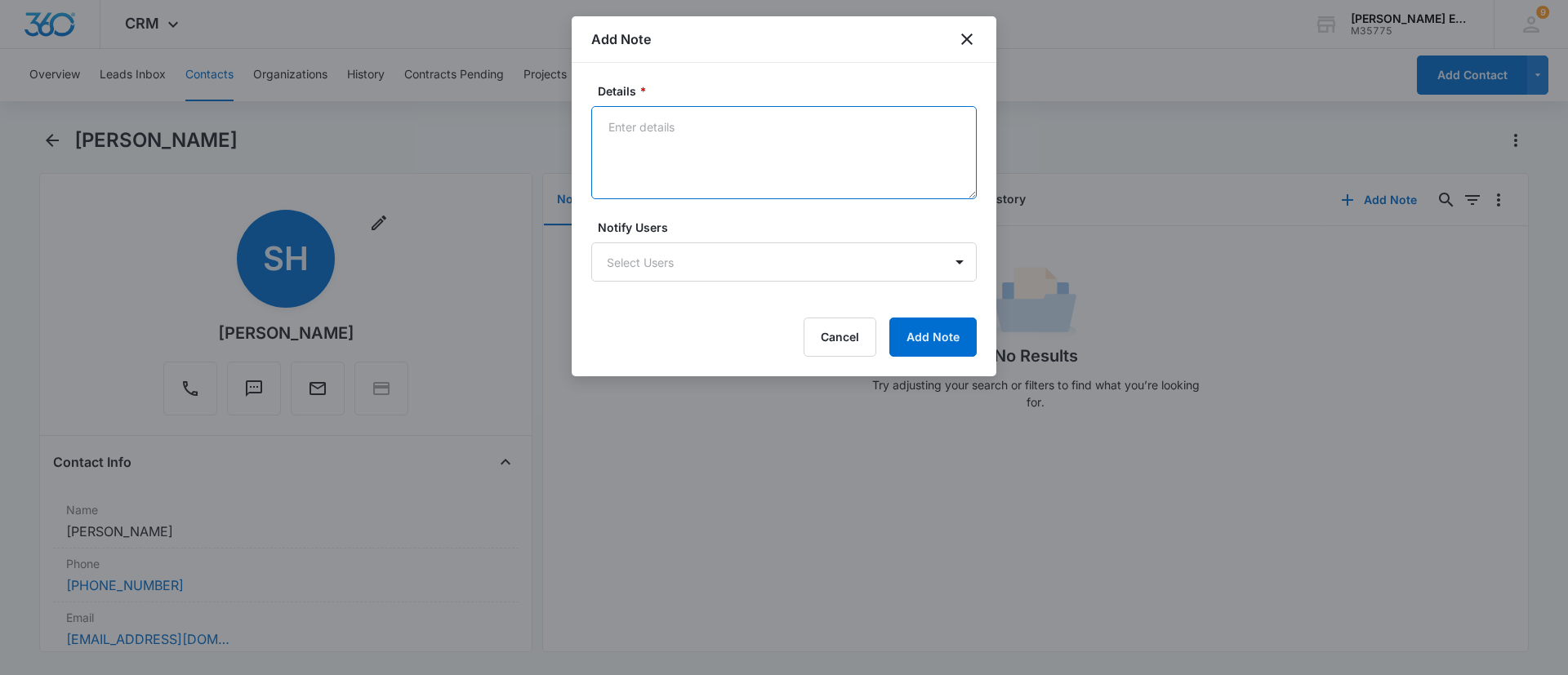
click at [940, 133] on textarea "Details *" at bounding box center [784, 152] width 386 height 93
type textarea "S"
paste textarea "Yes I can speak tomorrow"
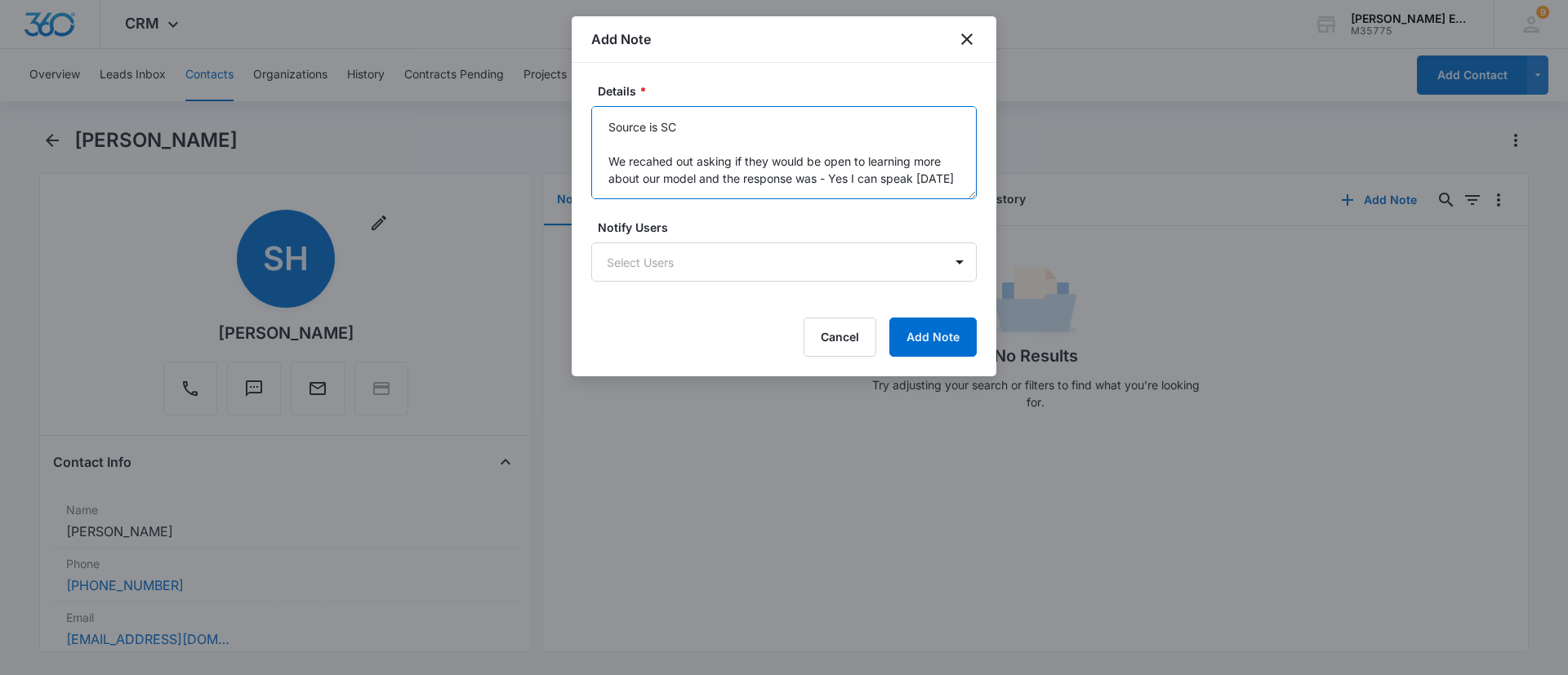
click at [668, 157] on textarea "Source is SC We recahed out asking if they would be open to learning more about…" at bounding box center [784, 152] width 386 height 93
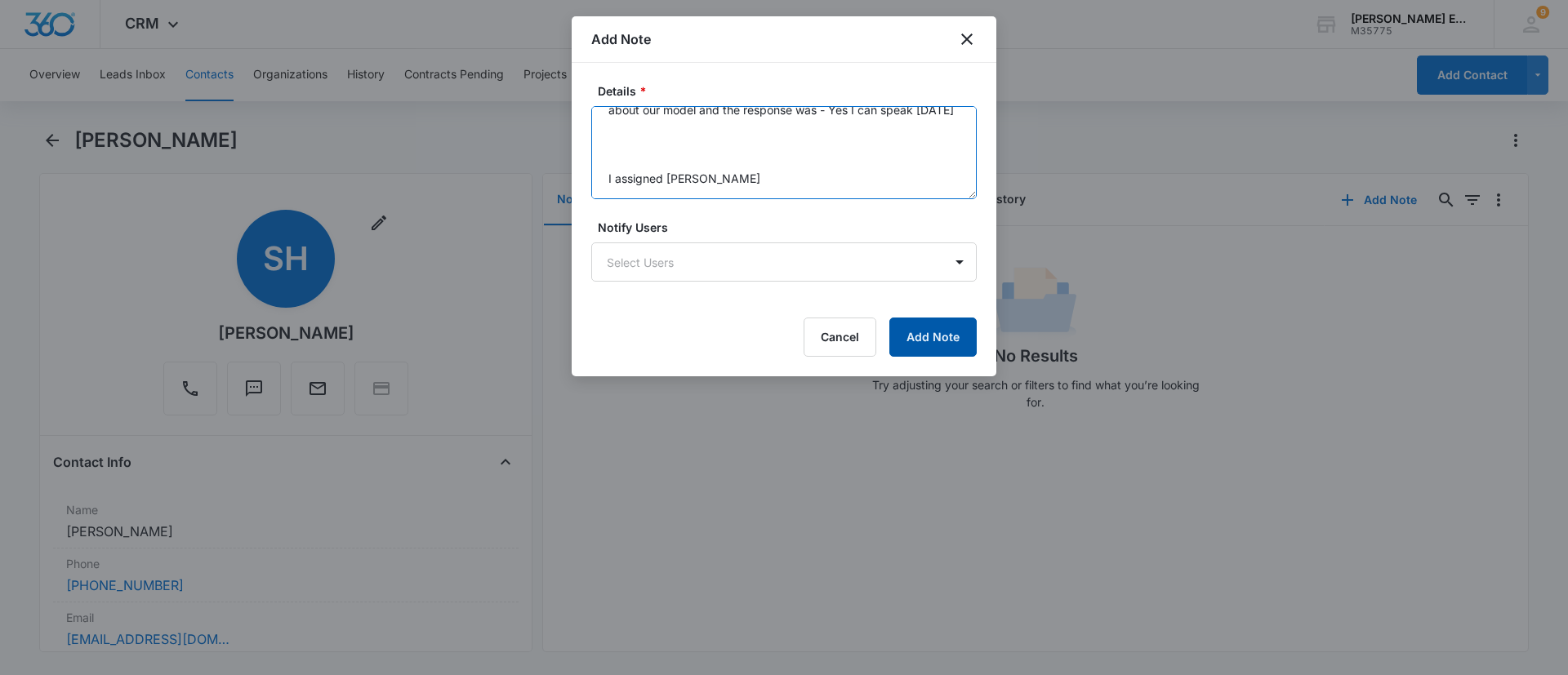
type textarea "Source is SC We reached out asking if they would be open to learning more about…"
click at [962, 323] on button "Add Note" at bounding box center [932, 337] width 88 height 39
